Goal: Task Accomplishment & Management: Manage account settings

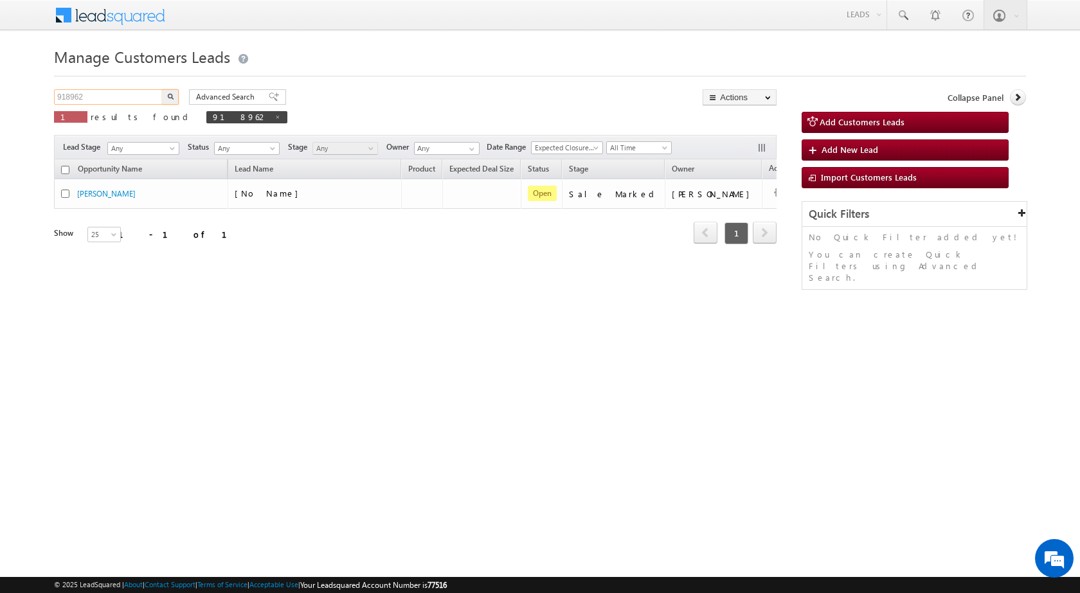
drag, startPoint x: 92, startPoint y: 96, endPoint x: 48, endPoint y: 111, distance: 46.3
click at [5, 87] on body "Menu [PERSON_NAME] sitar a8@ks erve." at bounding box center [540, 182] width 1080 height 364
paste input "848"
type input "918848"
click at [162, 89] on button "button" at bounding box center [170, 96] width 17 height 15
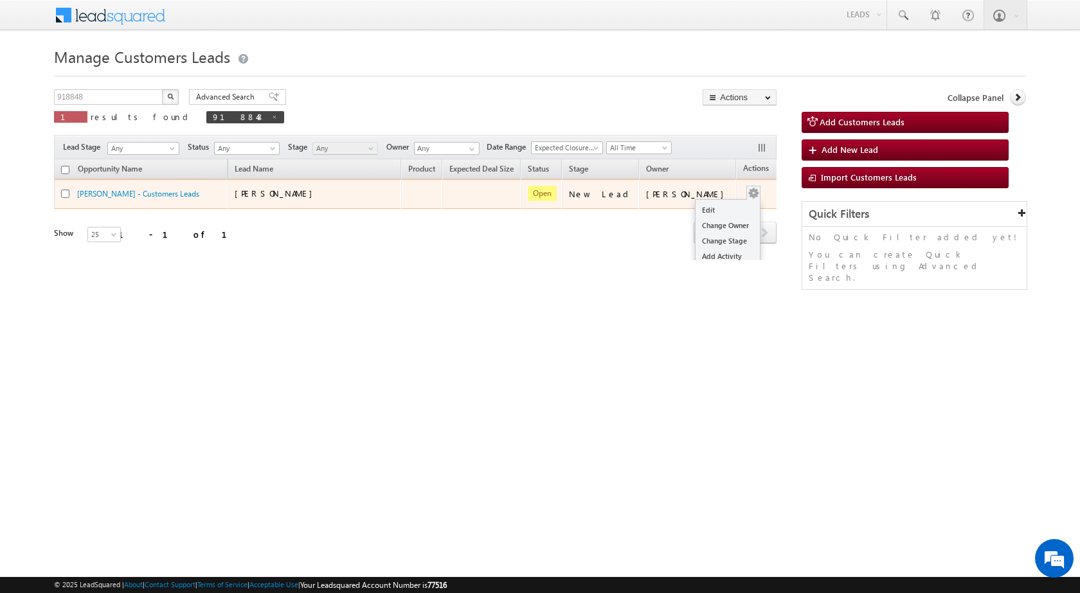
click at [747, 190] on button "button" at bounding box center [753, 193] width 13 height 13
click at [707, 210] on link "Edit" at bounding box center [727, 209] width 64 height 15
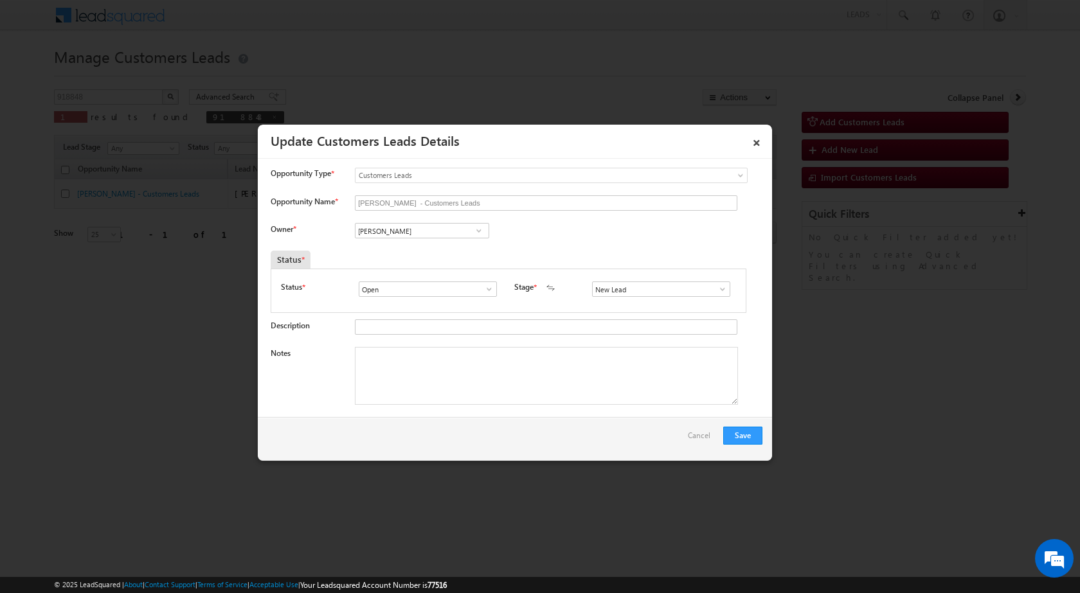
click at [716, 287] on span at bounding box center [722, 289] width 13 height 10
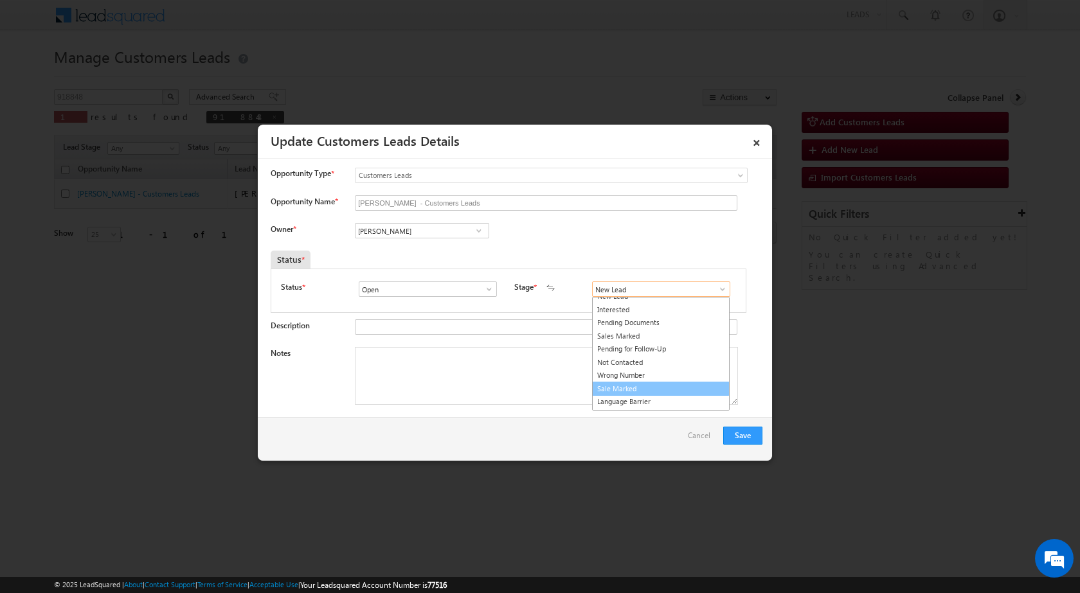
scroll to position [19, 0]
click at [625, 378] on link "Sale Marked" at bounding box center [661, 377] width 138 height 15
type input "Sale Marked"
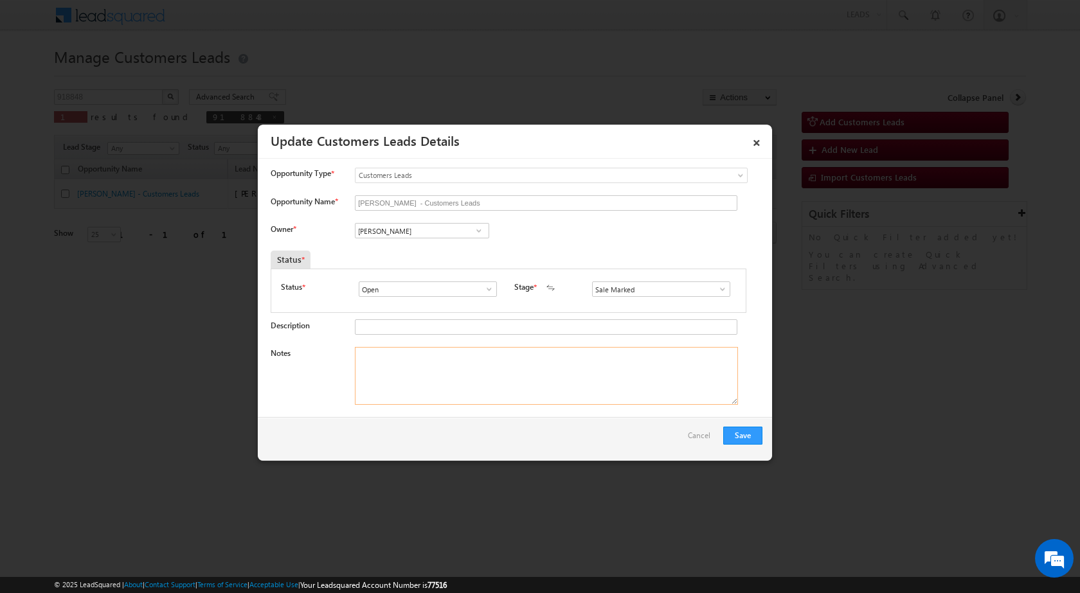
click at [421, 364] on textarea "Notes" at bounding box center [546, 376] width 383 height 58
paste textarea "918848 - WebsiteTollfree - [PERSON_NAME] - 9001422604 - [GEOGRAPHIC_DATA] - TOP…"
type textarea "918848 - WebsiteTollfree - [PERSON_NAME] - 9001422604 - [GEOGRAPHIC_DATA] - TOP…"
click at [598, 233] on div "Owner * Vikas Halwai Vikas Halwai Vikas Halwai" at bounding box center [517, 233] width 492 height 21
click at [485, 234] on link at bounding box center [478, 230] width 16 height 13
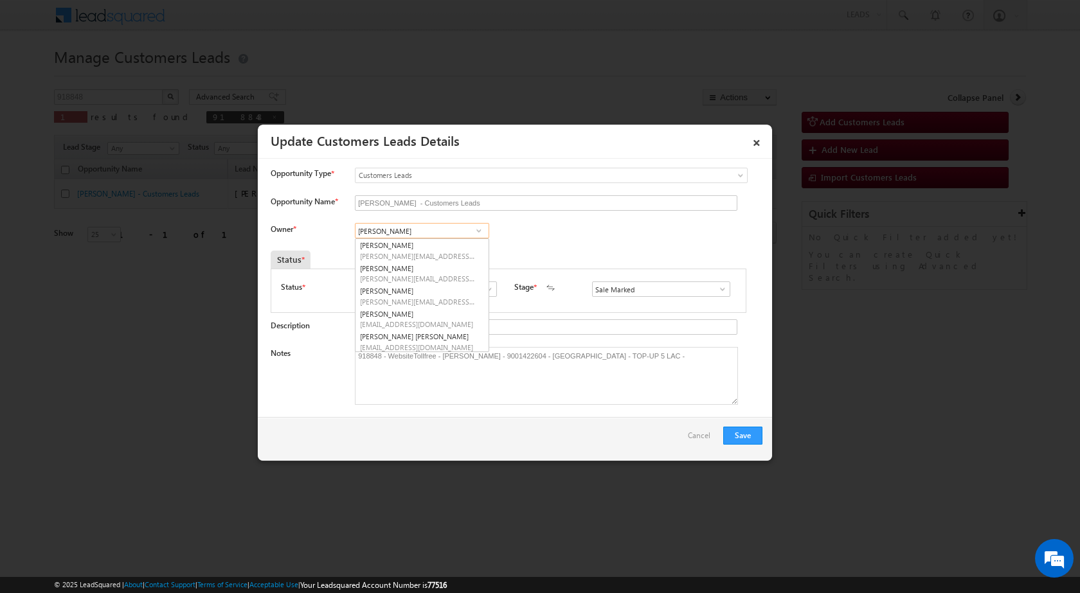
paste input "[EMAIL_ADDRESS][DOMAIN_NAME]"
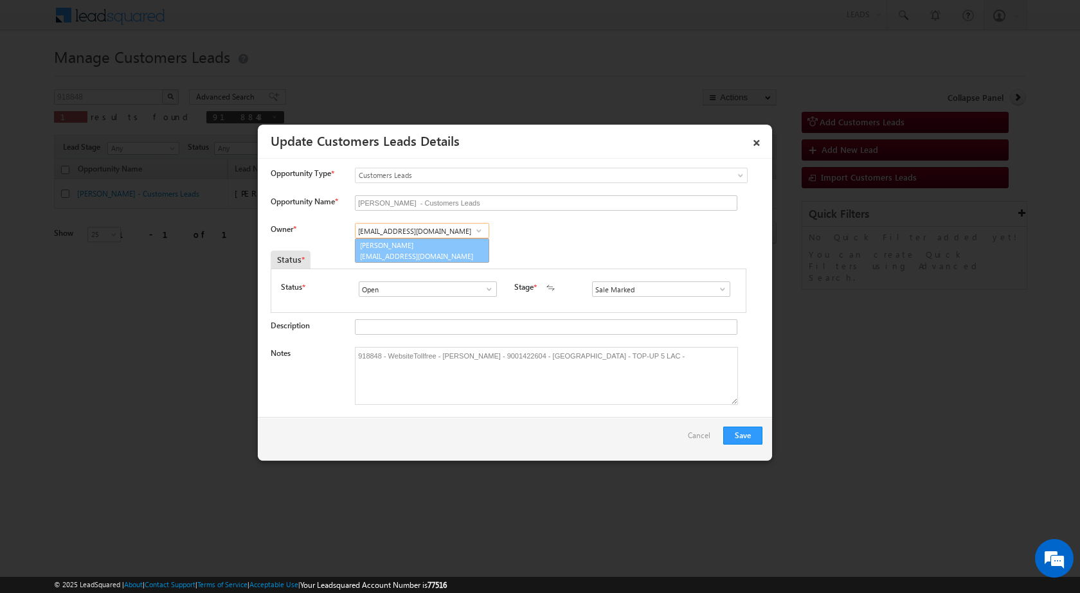
click at [436, 253] on span "[EMAIL_ADDRESS][DOMAIN_NAME]" at bounding box center [418, 256] width 116 height 10
type input "[PERSON_NAME]"
click at [593, 240] on div "Owner * [PERSON_NAME] [PERSON_NAME] [PERSON_NAME] [PERSON_NAME] [PERSON_NAME] […" at bounding box center [517, 233] width 492 height 21
click at [525, 462] on div at bounding box center [540, 296] width 1080 height 593
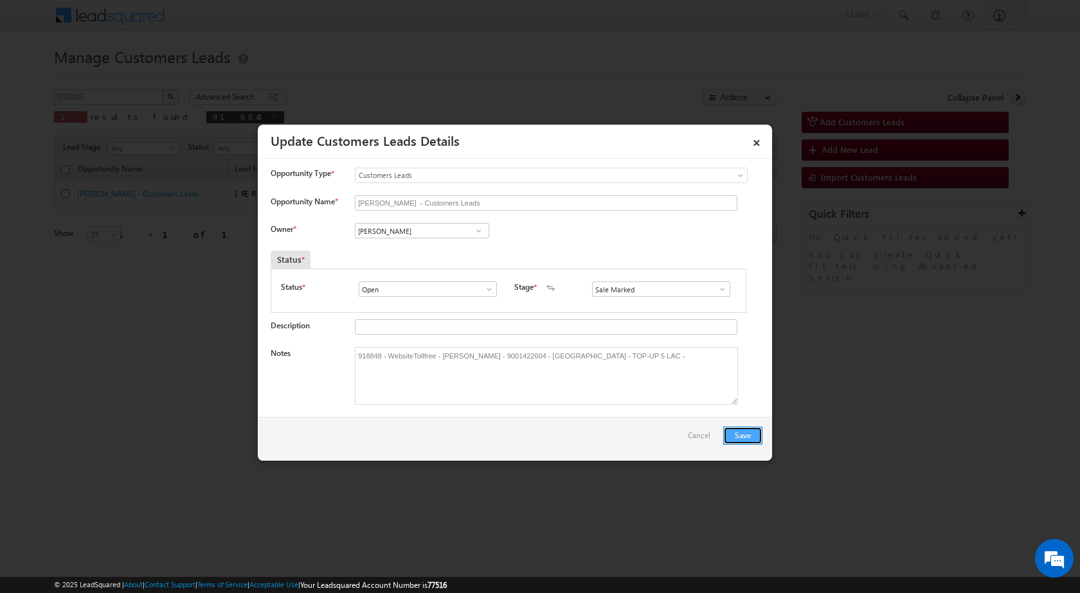
click at [750, 431] on button "Save" at bounding box center [742, 436] width 39 height 18
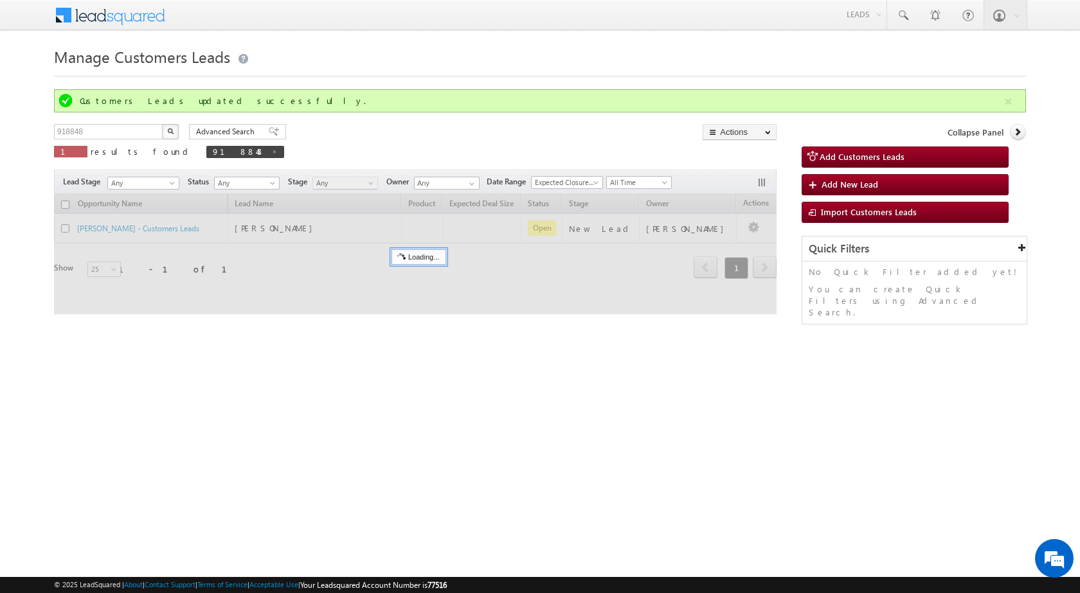
click at [221, 368] on html "Menu [PERSON_NAME] sitar a8@ks erve." at bounding box center [540, 198] width 1080 height 397
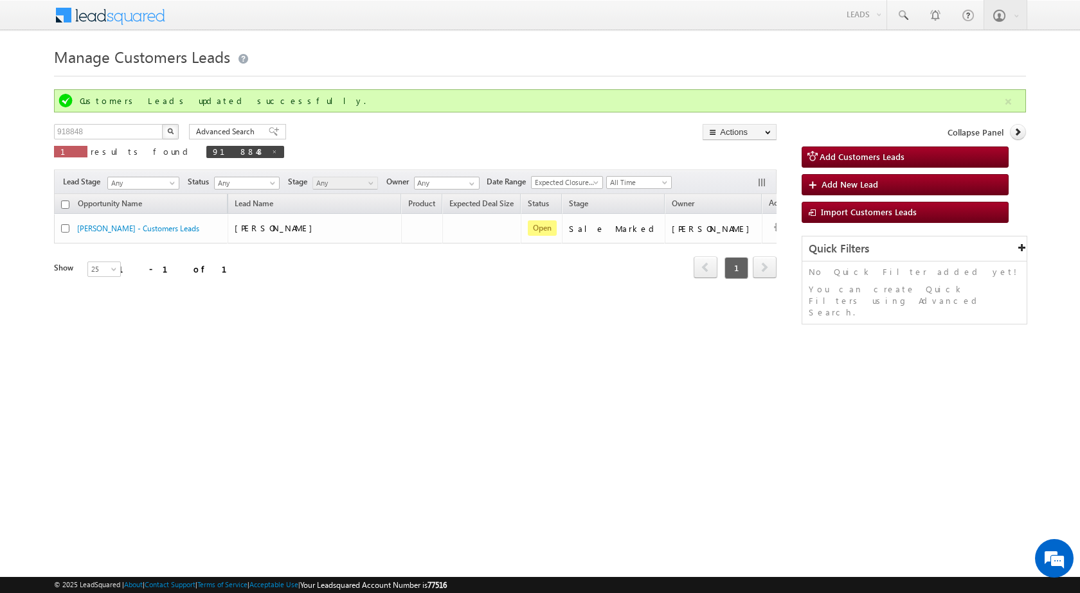
click at [661, 337] on div "Manage Customers Leads Customers Leads updated successfully. 918848 X 1 results…" at bounding box center [540, 203] width 972 height 321
